Goal: Communication & Community: Answer question/provide support

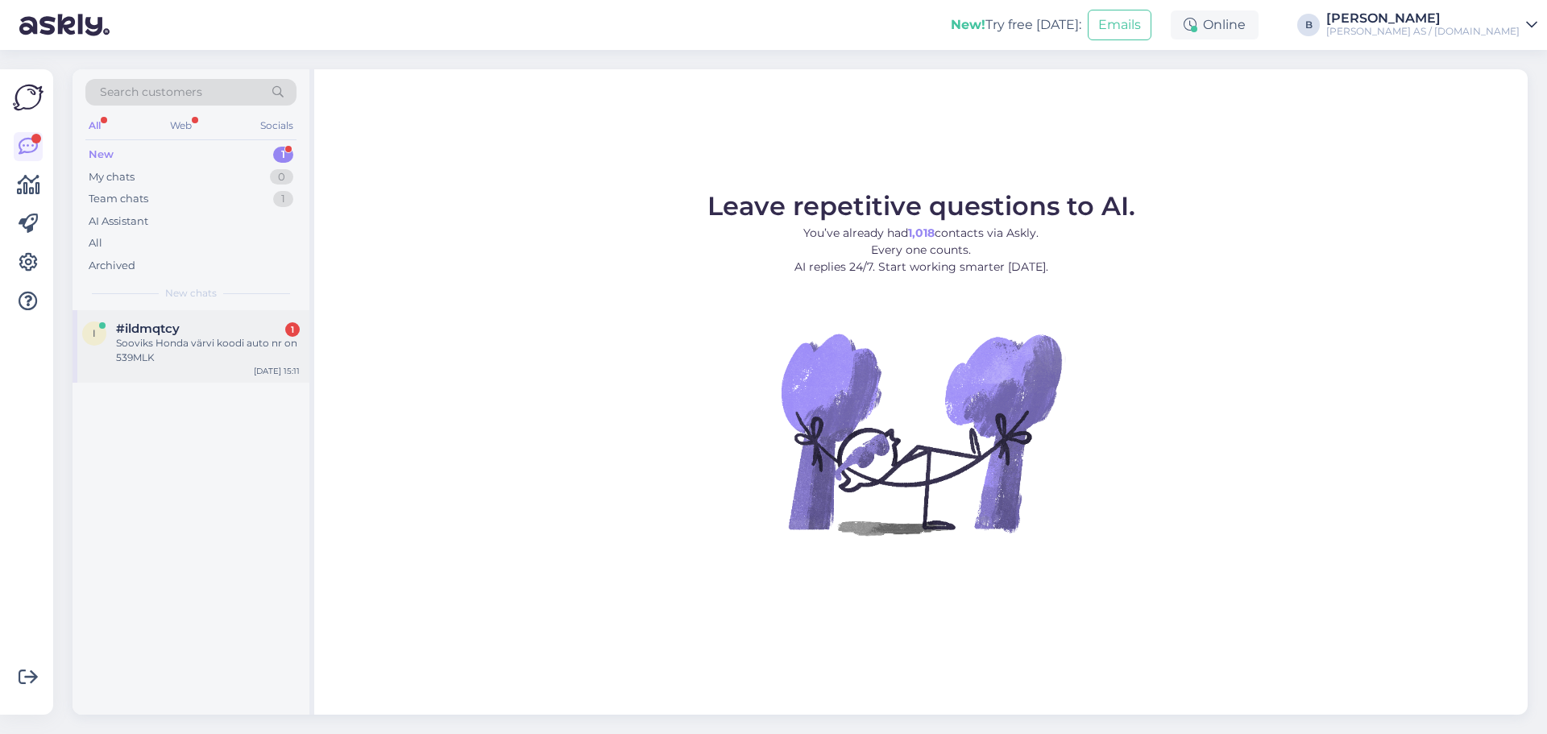
click at [195, 362] on div "Sooviks Honda värvi koodi auto nr on 539MLK" at bounding box center [208, 350] width 184 height 29
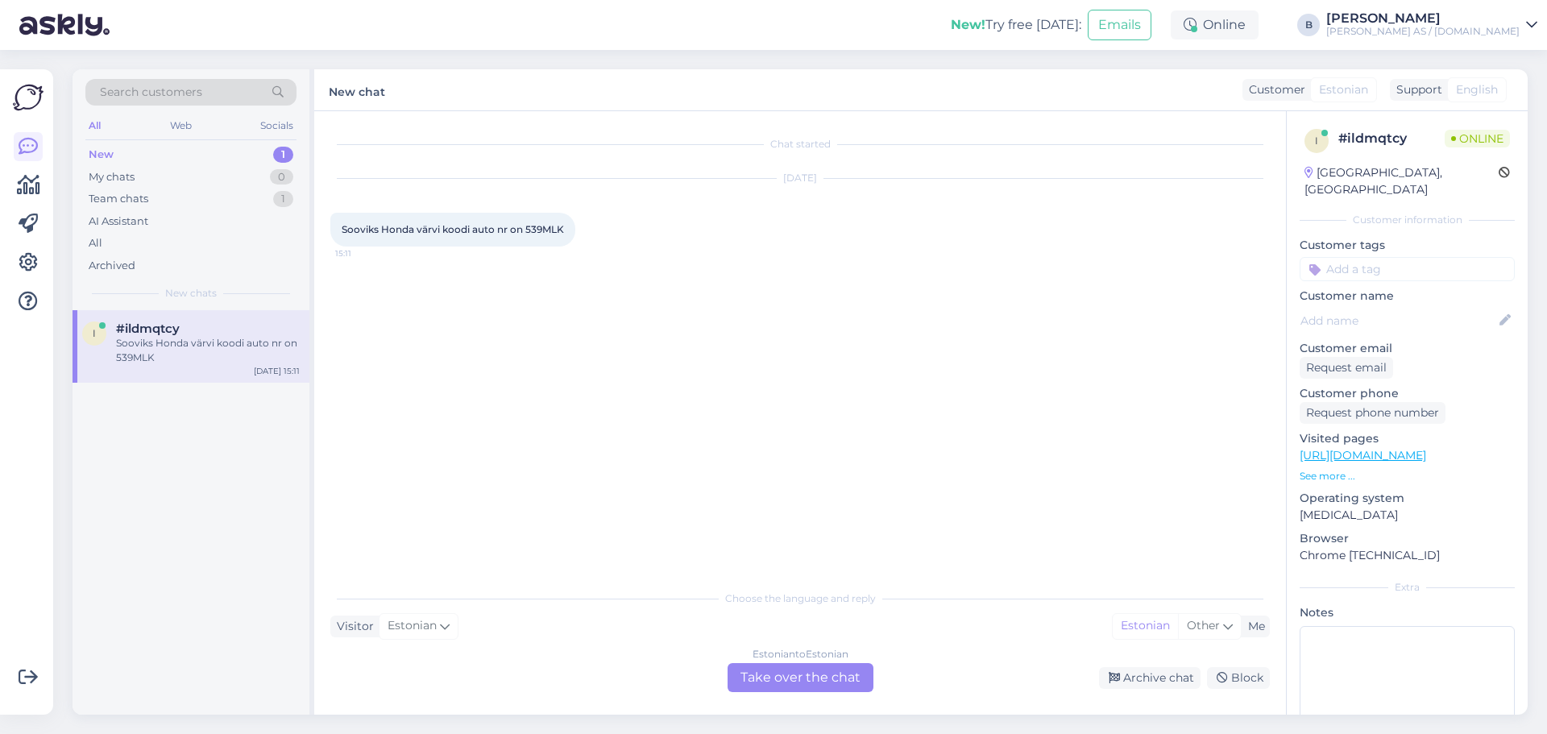
click at [754, 677] on div "Estonian to Estonian Take over the chat" at bounding box center [801, 677] width 146 height 29
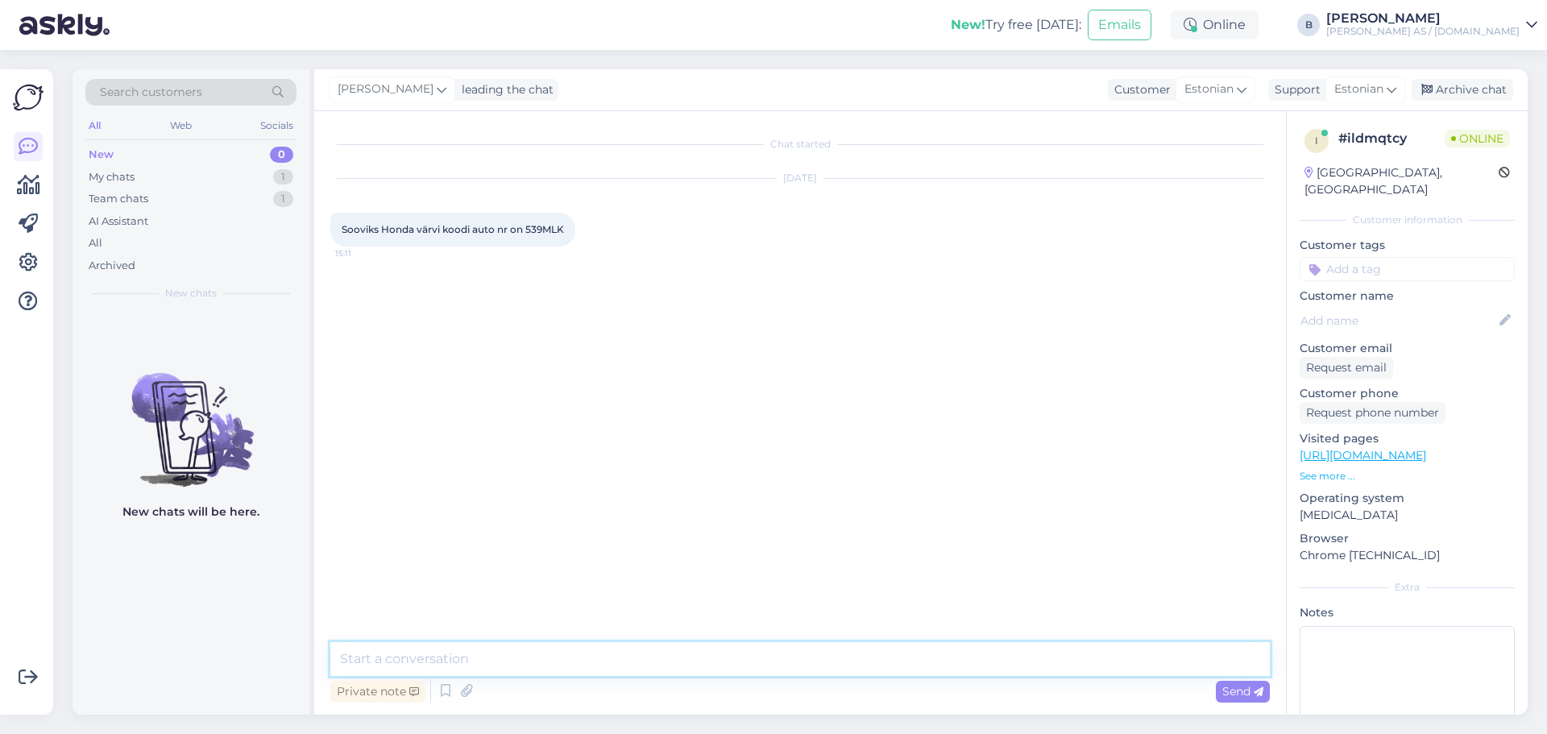
click at [408, 660] on textarea at bounding box center [799, 659] width 939 height 34
type textarea "Tere"
paste textarea "539MLK MERCEDES-BENZ [PERSON_NAME] 115 CDI"
type textarea "539MLK MERCEDES-BENZ [PERSON_NAME] 115 CDI !!!"
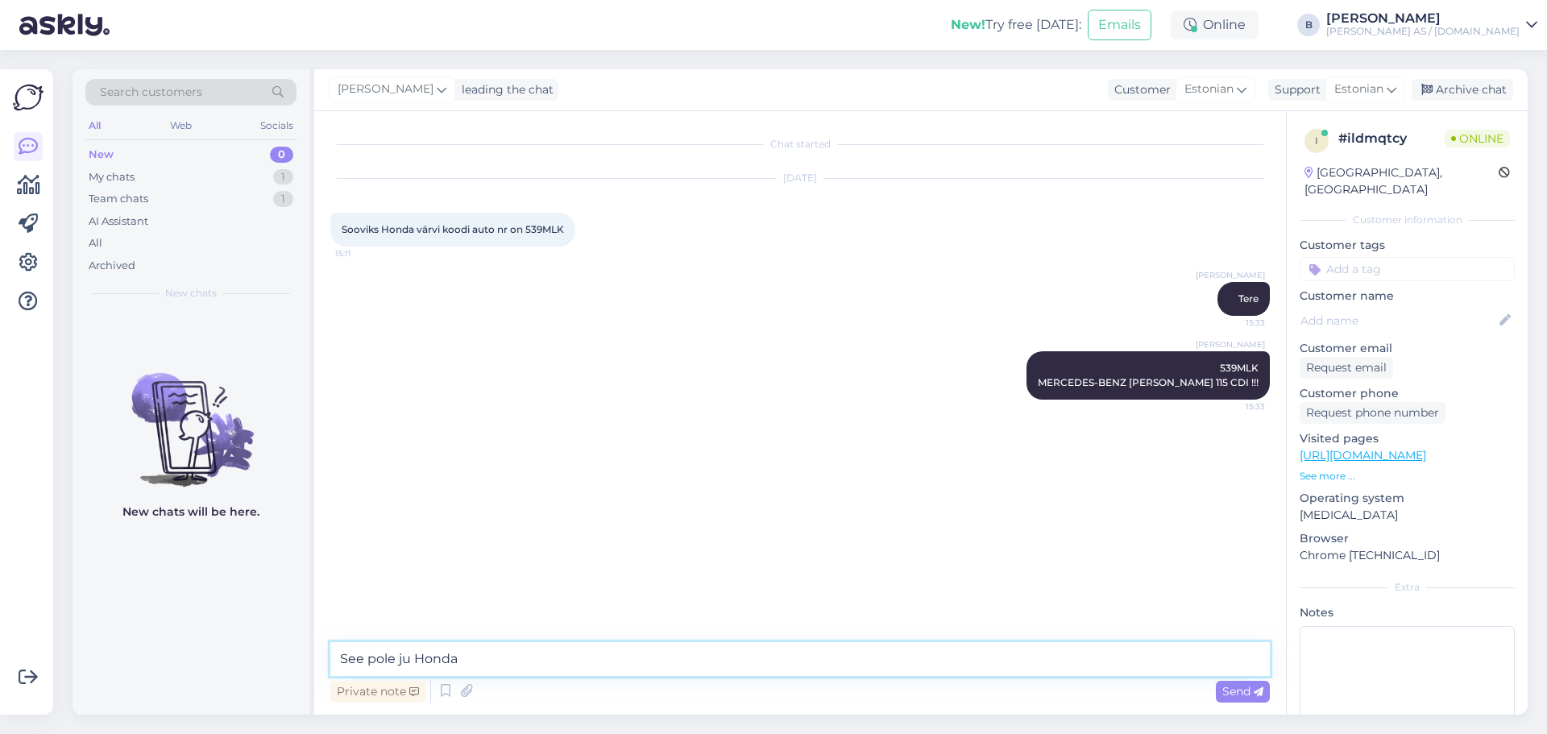
type textarea "See pole ju Honda!"
type textarea "[PERSON_NAME] on:"
paste textarea "539MLK MERCEDES-BENZ [PERSON_NAME] 115 CDI"
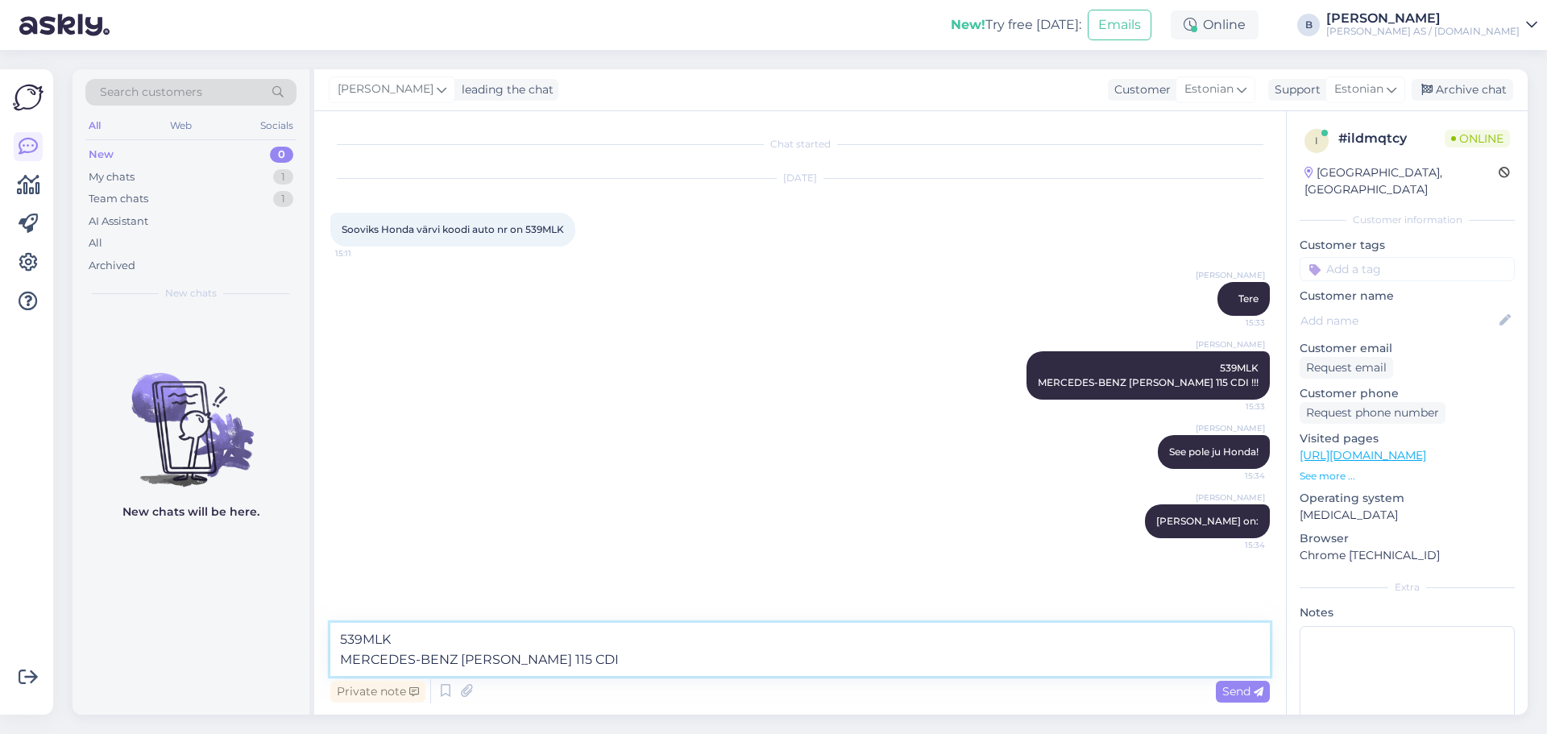
drag, startPoint x: 550, startPoint y: 659, endPoint x: 329, endPoint y: 634, distance: 223.0
click at [329, 634] on div "Chat started [DATE] Sooviks Honda värvi koodi auto nr on 539MLK 15:11 [PERSON_N…" at bounding box center [800, 412] width 972 height 603
paste textarea "PAINT COLOR, BRIL.SILVER METALLIC MB 9744 (9744)"
type textarea "PAINT COLOR, BRIL.SILVER METALLIC MB 9744 (9744)"
click at [1234, 690] on span "Send" at bounding box center [1242, 691] width 41 height 15
